Goal: Task Accomplishment & Management: Complete application form

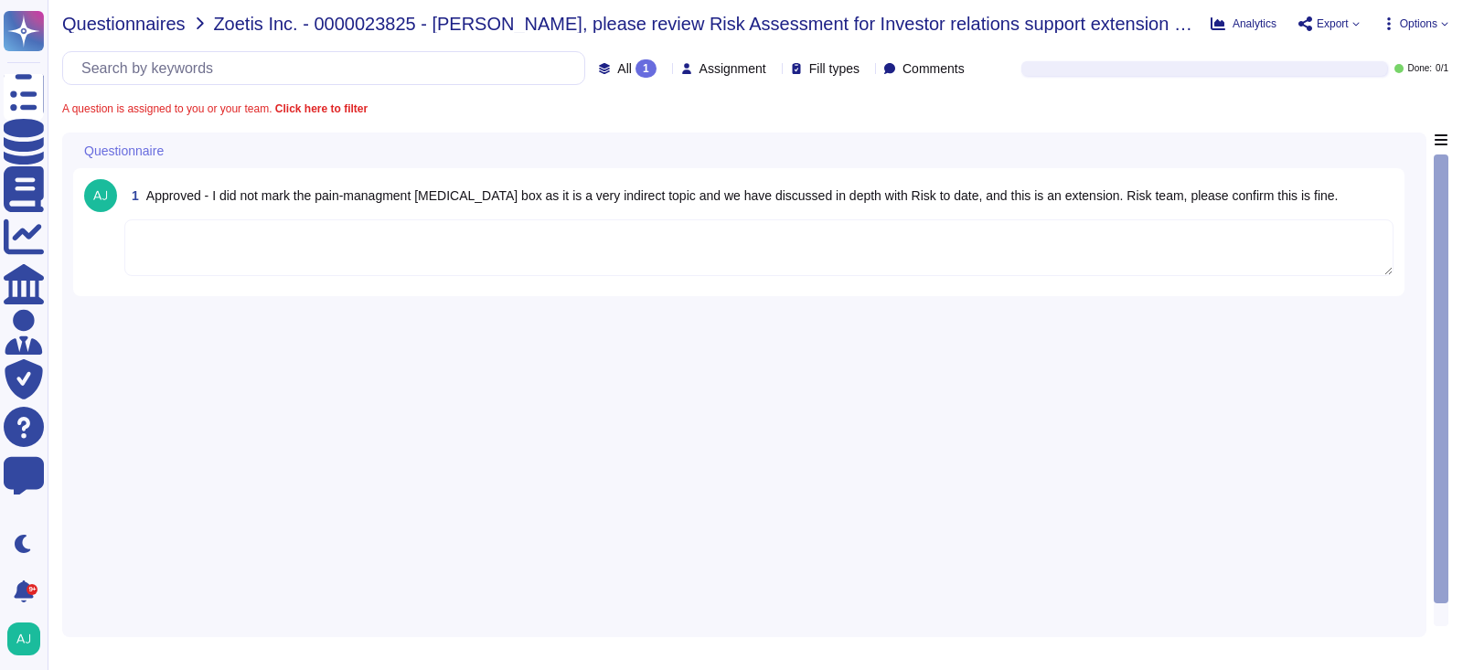
click at [143, 21] on span "Questionnaires" at bounding box center [123, 24] width 123 height 18
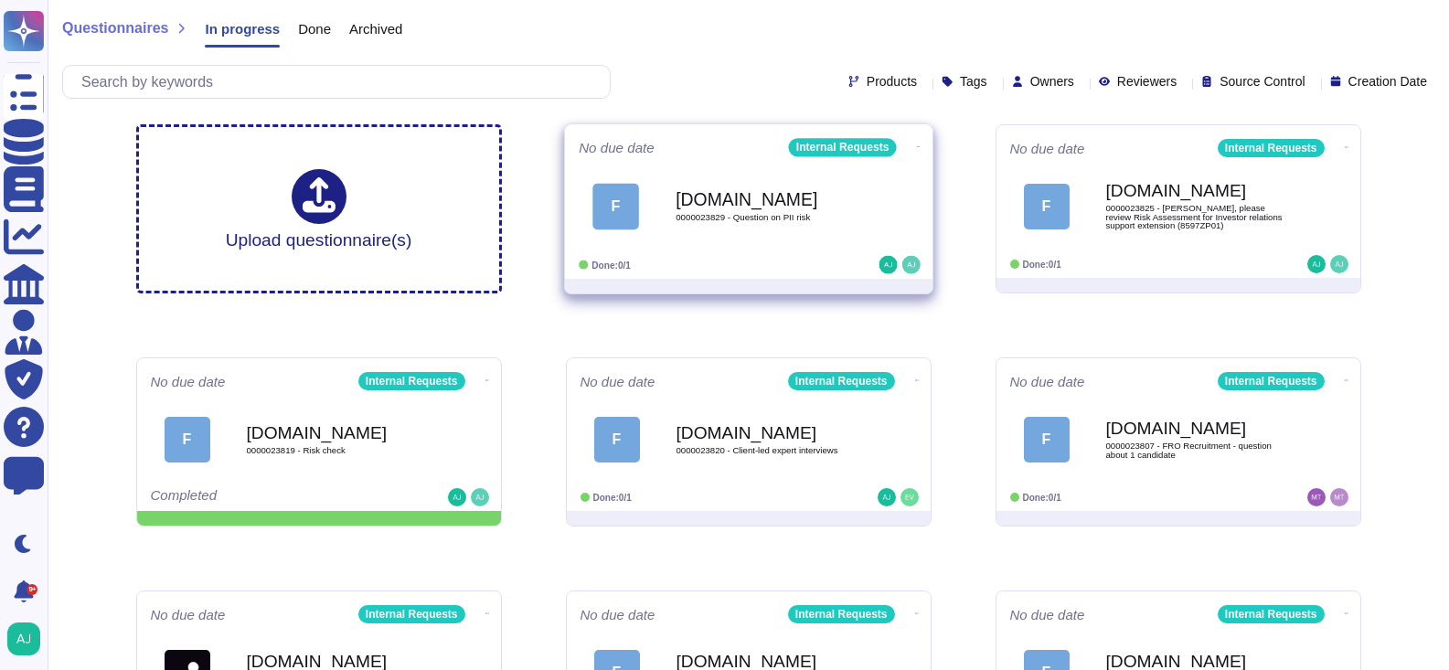
click at [774, 258] on div "Done: 0/1" at bounding box center [692, 265] width 227 height 18
